Goal: Find specific page/section: Locate a particular part of the current website

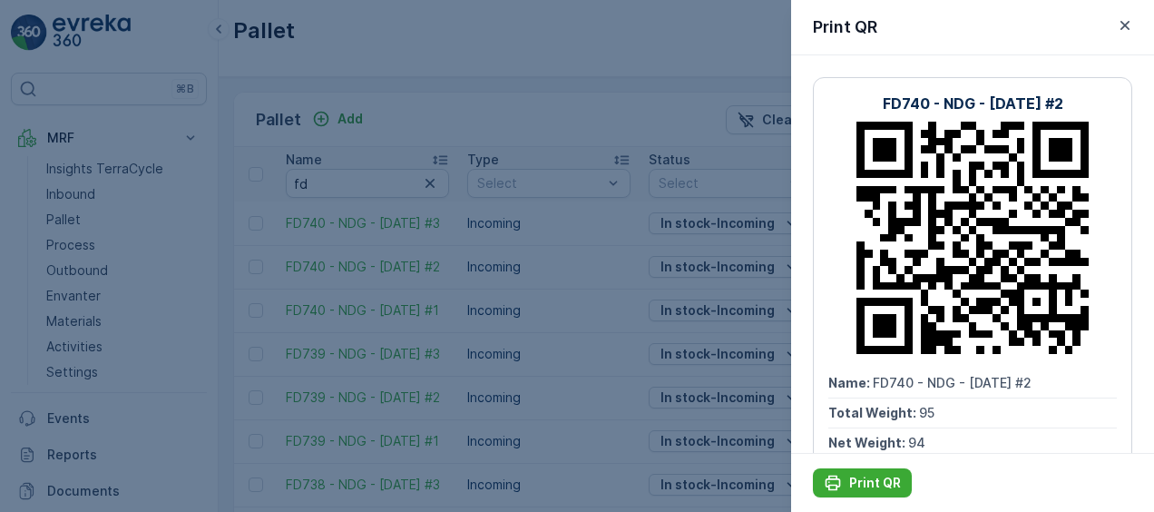
scroll to position [0, 2477]
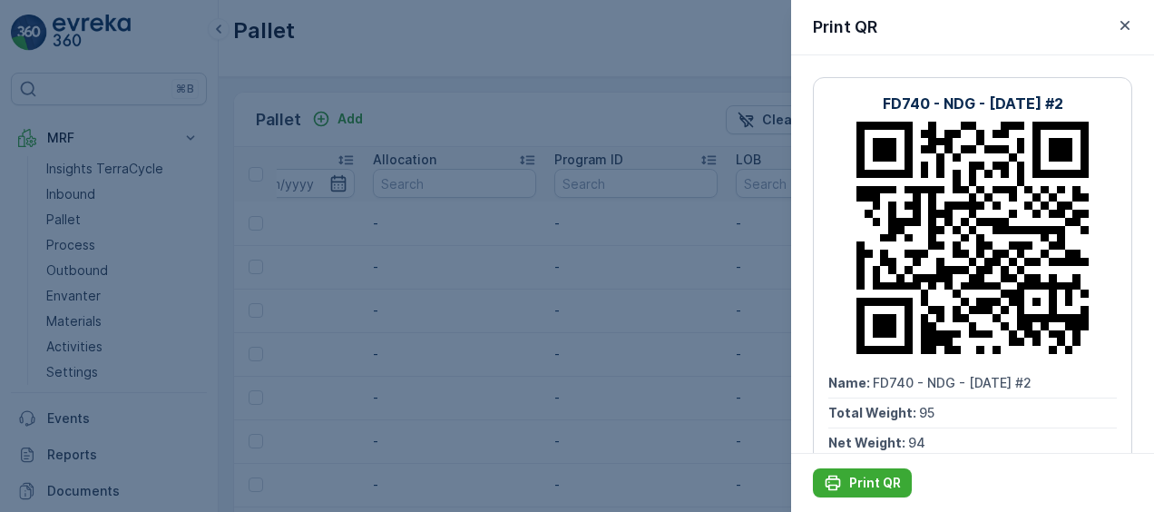
click at [428, 326] on div at bounding box center [577, 256] width 1154 height 512
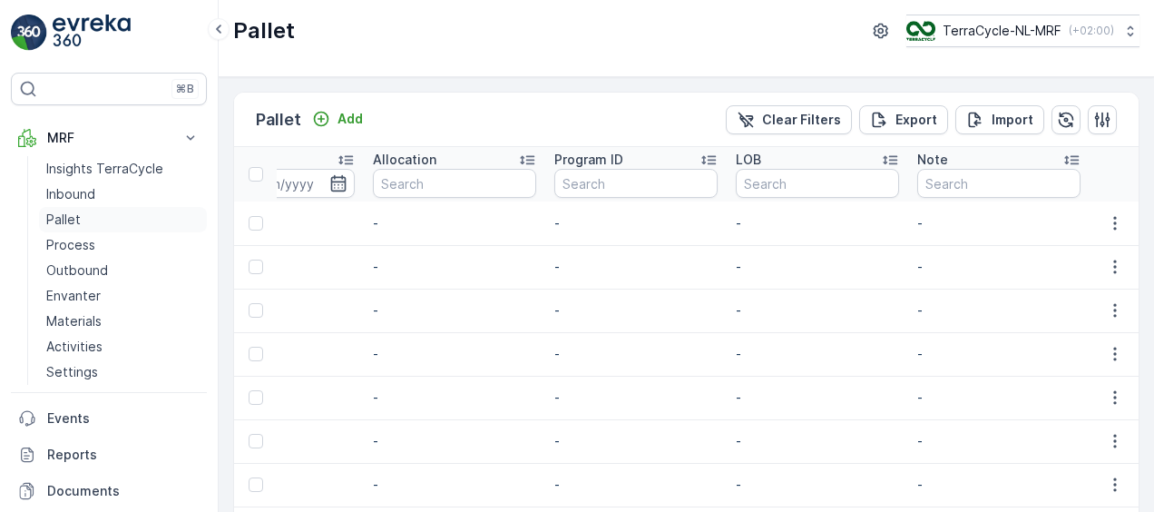
click at [78, 217] on p "Pallet" at bounding box center [63, 219] width 34 height 18
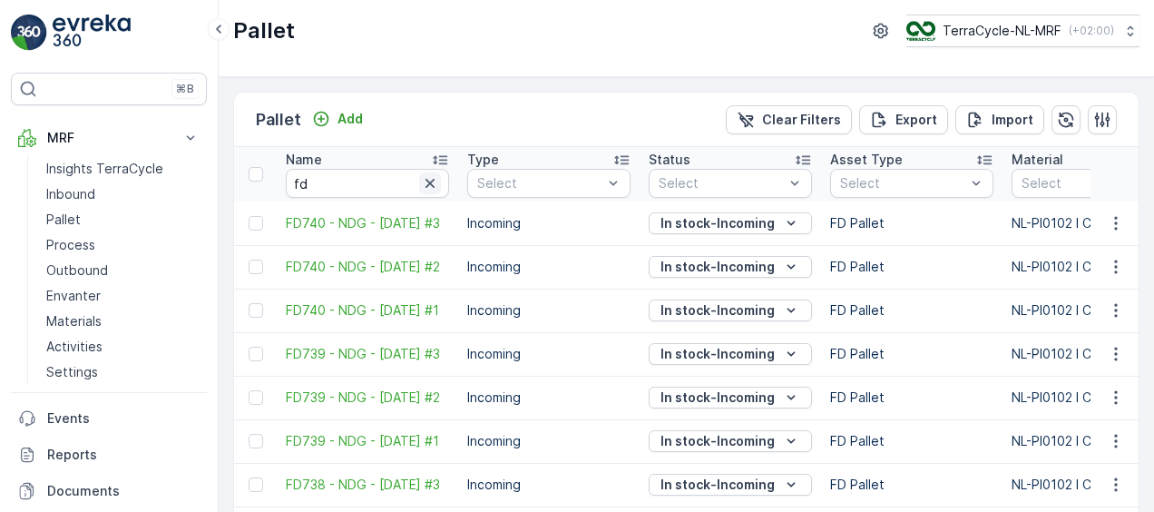
click at [432, 178] on icon "button" at bounding box center [430, 183] width 18 height 18
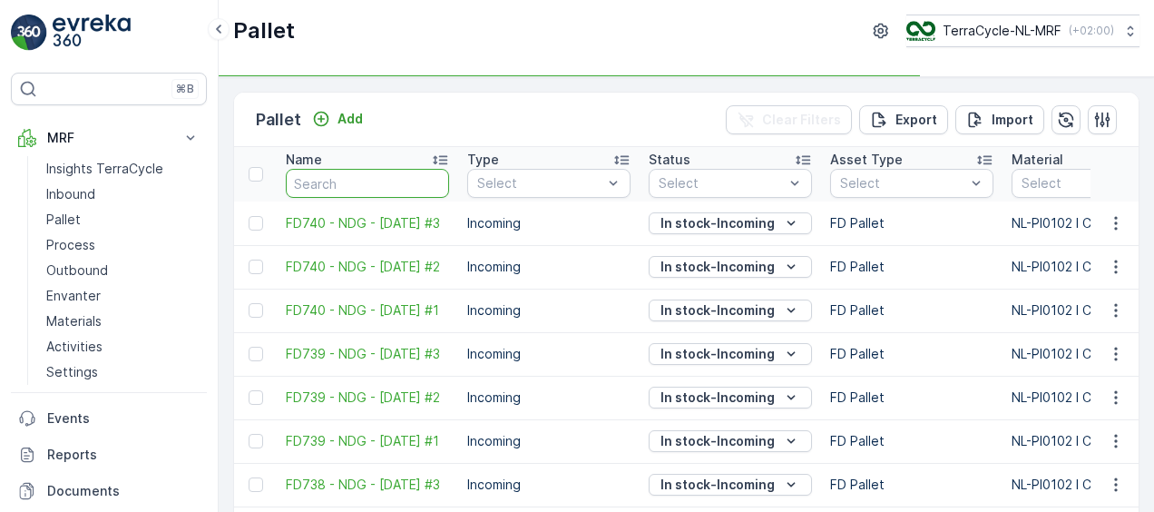
click at [299, 178] on input "text" at bounding box center [367, 183] width 163 height 29
type input "fd404"
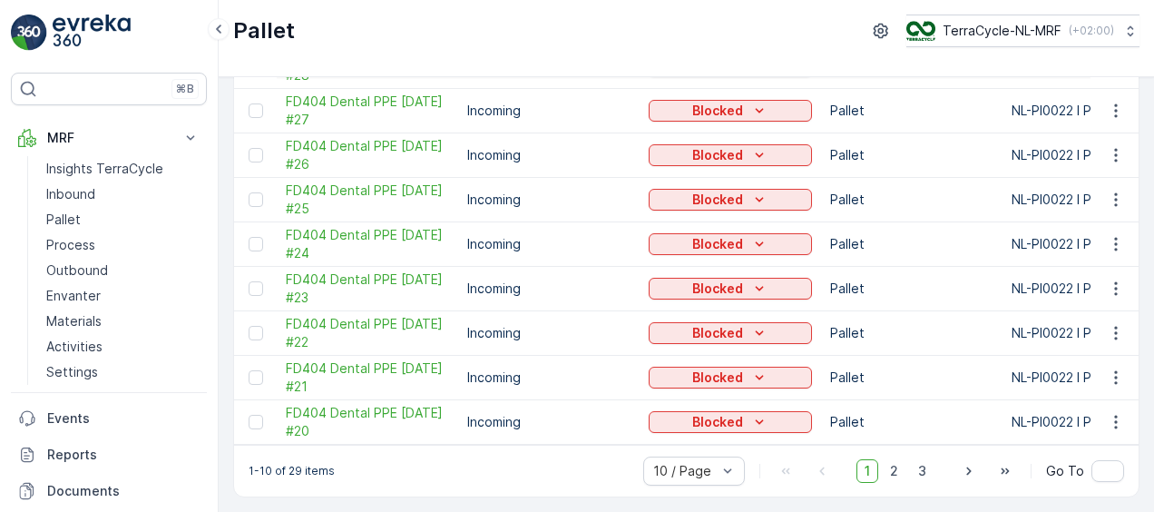
scroll to position [196, 0]
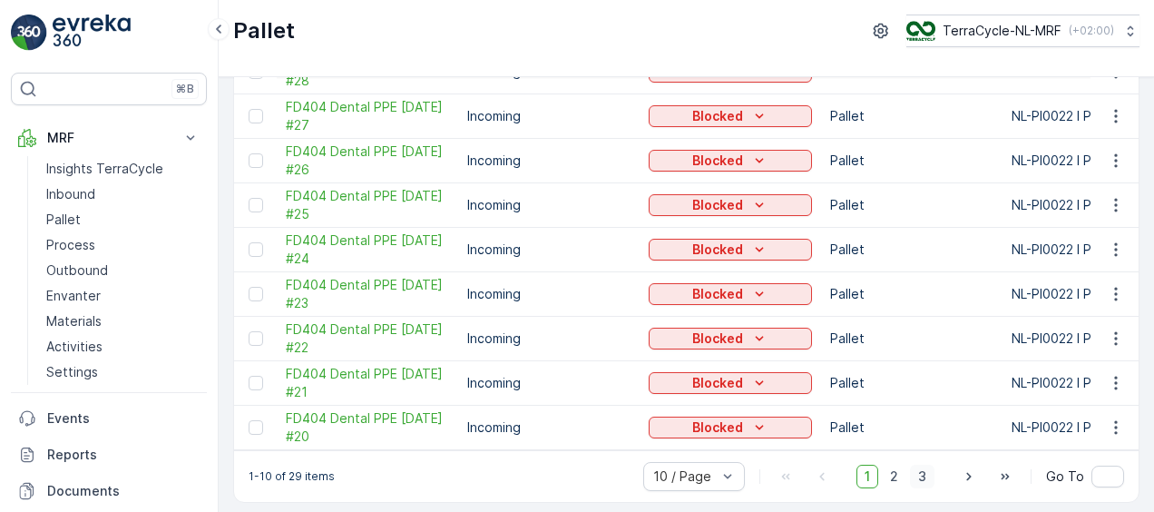
click at [924, 482] on span "3" at bounding box center [922, 476] width 24 height 24
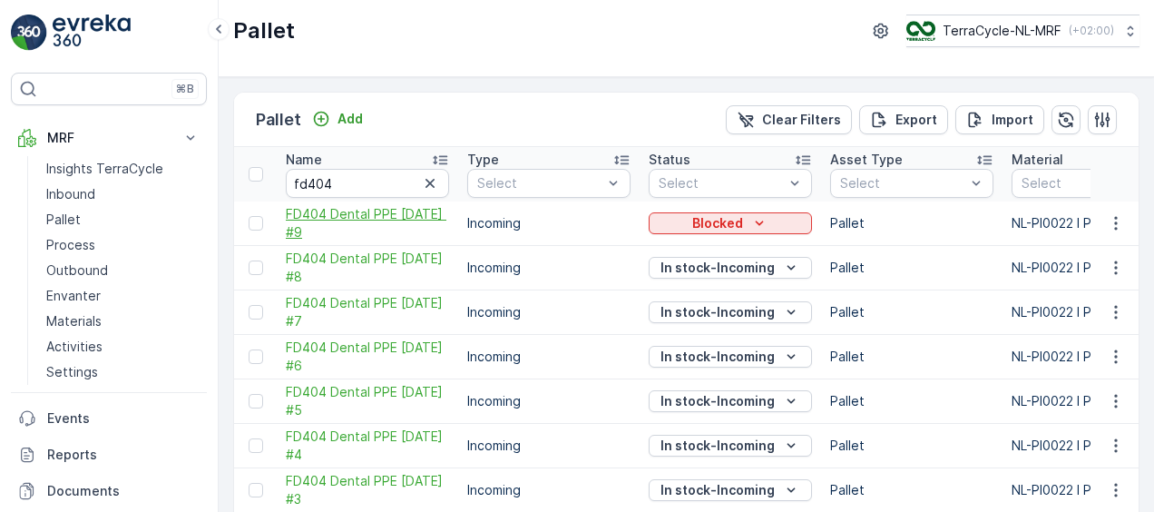
click at [352, 214] on span "FD404 Dental PPE [DATE] #9" at bounding box center [367, 223] width 163 height 36
